Goal: Task Accomplishment & Management: Use online tool/utility

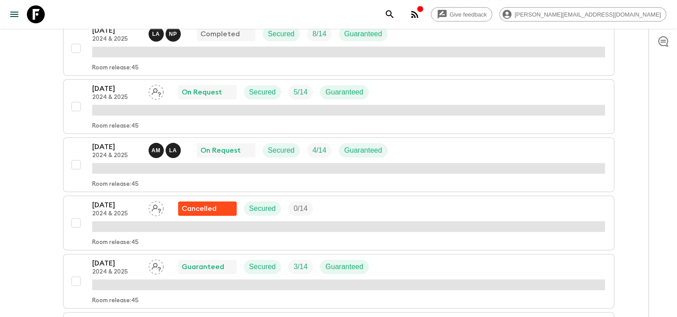
scroll to position [178, 0]
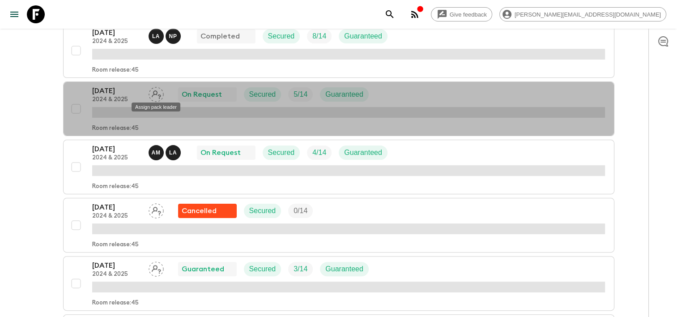
click at [155, 96] on div "Assign pack leader" at bounding box center [156, 104] width 51 height 16
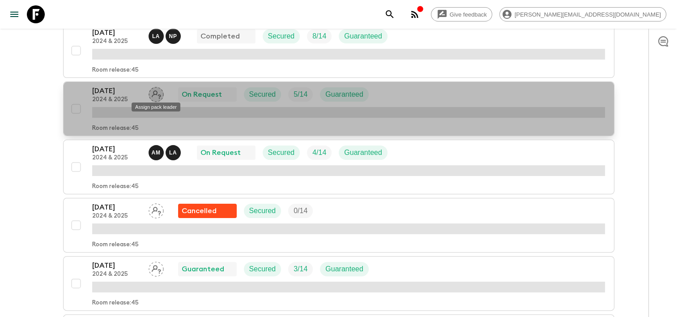
click at [155, 93] on icon "Assign pack leader" at bounding box center [155, 94] width 15 height 15
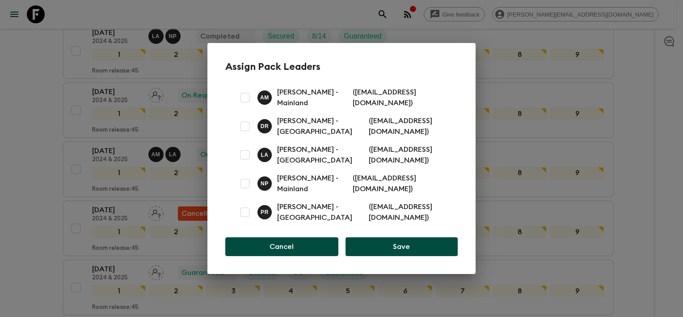
click at [292, 246] on button "Cancel" at bounding box center [281, 246] width 113 height 19
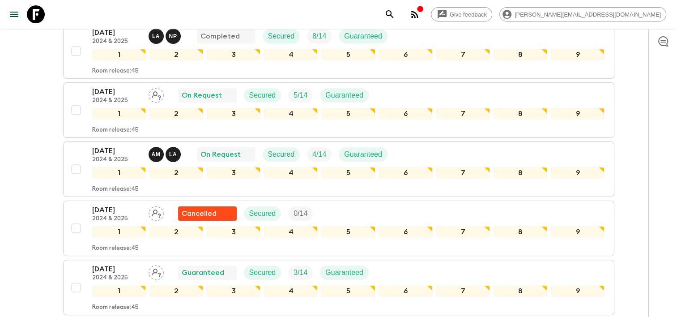
click at [11, 16] on icon "menu" at bounding box center [14, 14] width 11 height 11
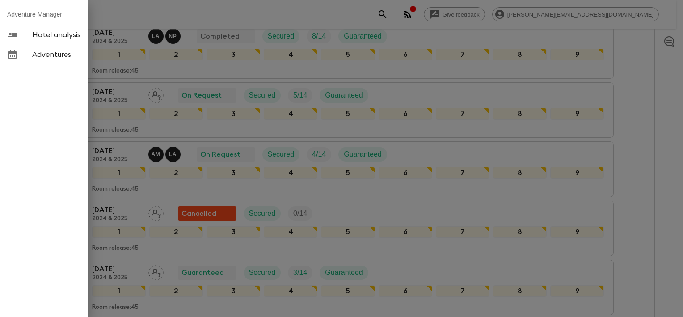
click at [119, 13] on div at bounding box center [341, 158] width 683 height 317
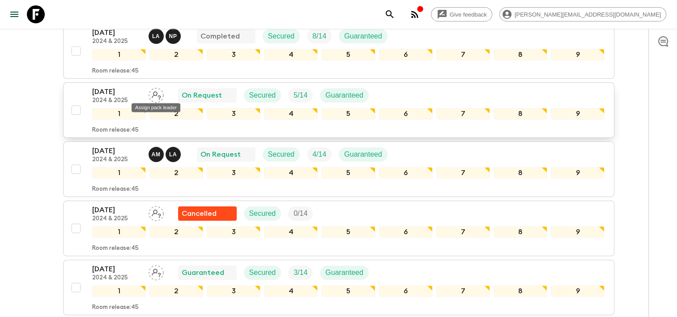
drag, startPoint x: 151, startPoint y: 96, endPoint x: 155, endPoint y: 92, distance: 5.4
click at [155, 92] on icon "Assign pack leader" at bounding box center [155, 95] width 15 height 15
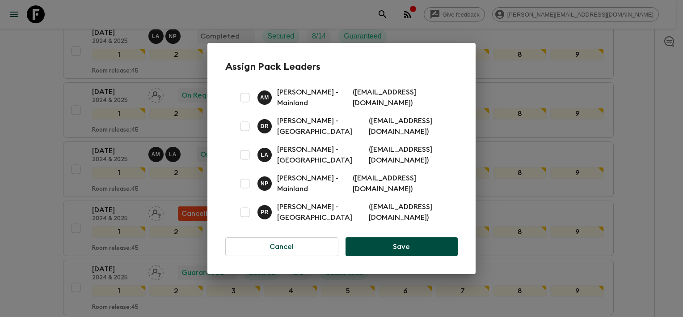
click at [248, 20] on div "Assign Pack Leaders A M [PERSON_NAME] - Mainland ( [EMAIL_ADDRESS][DOMAIN_NAME]…" at bounding box center [341, 158] width 683 height 317
